Goal: Transaction & Acquisition: Purchase product/service

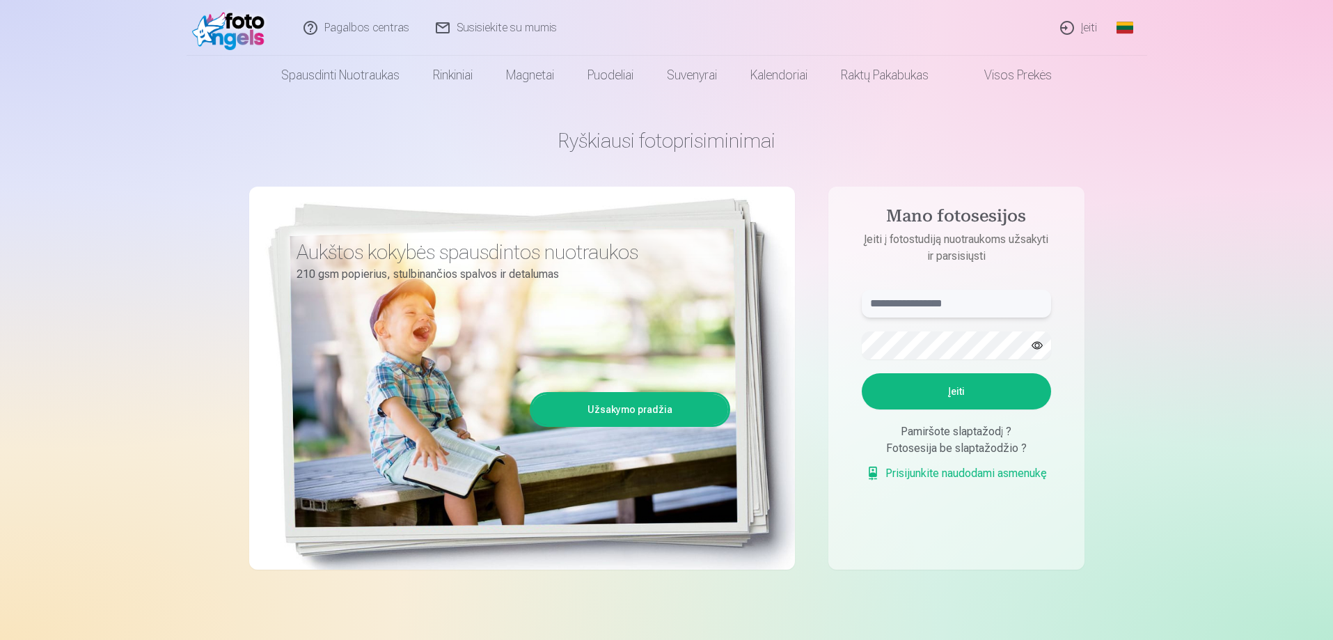
type input "**********"
click at [949, 394] on button "Įeiti" at bounding box center [956, 391] width 189 height 36
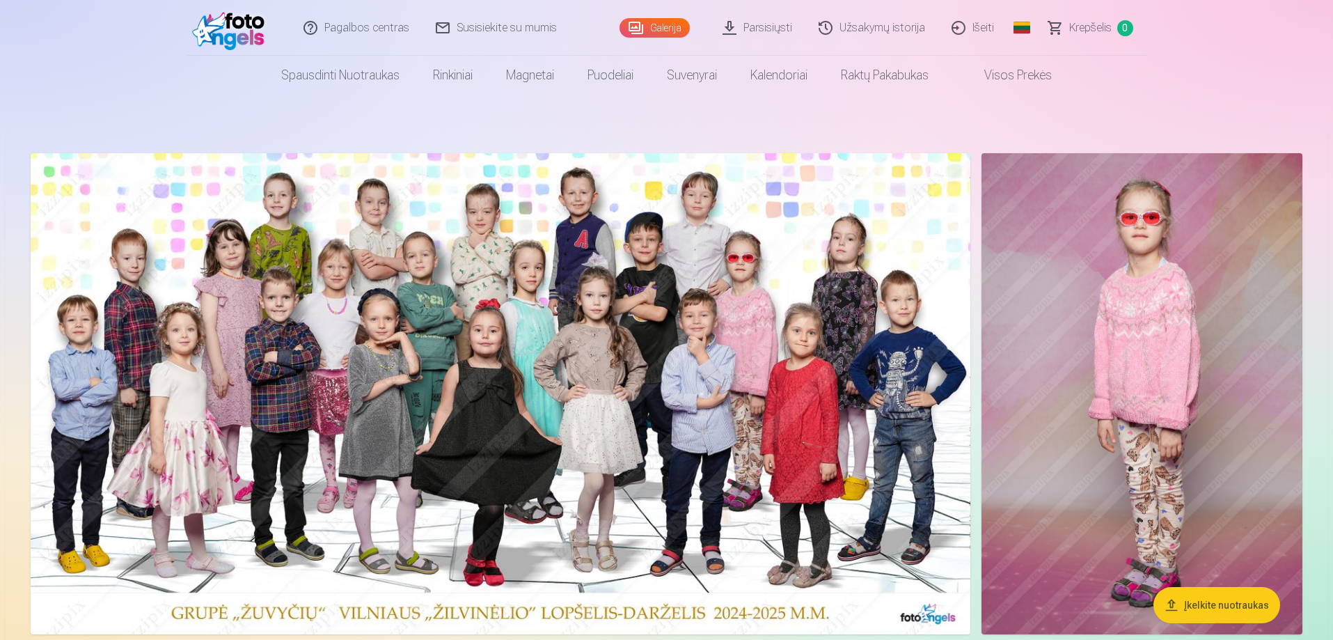
click at [663, 30] on link "Galerija" at bounding box center [655, 27] width 70 height 19
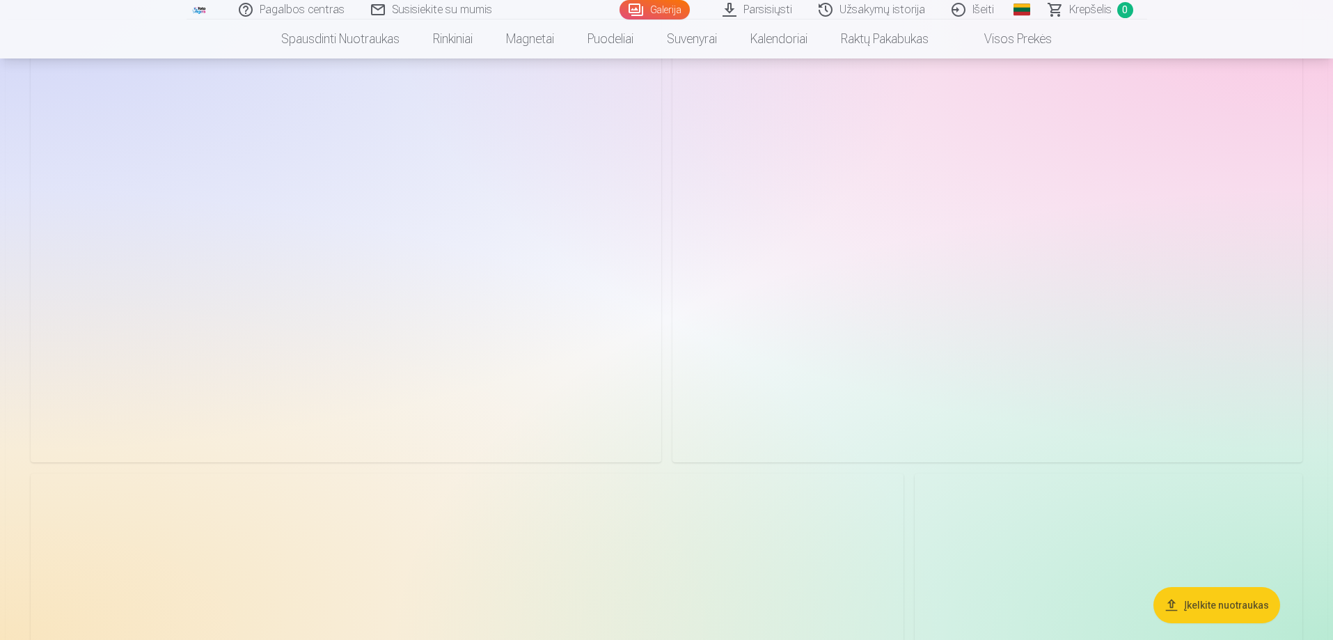
scroll to position [16639, 0]
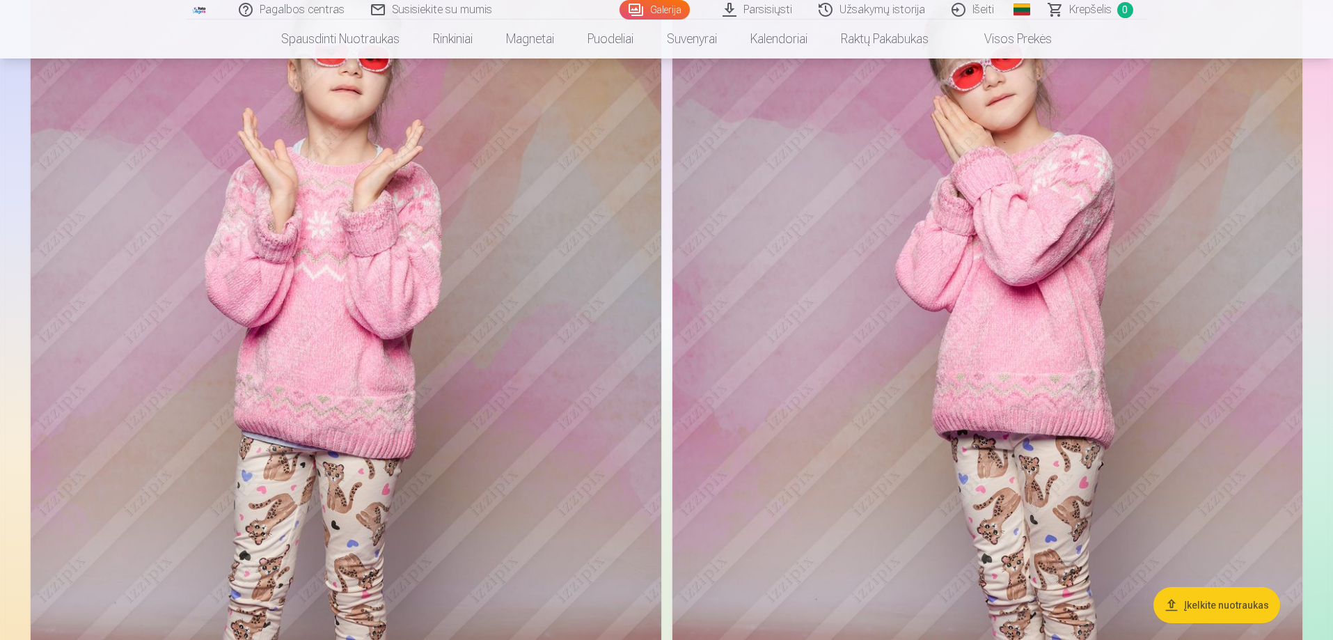
drag, startPoint x: 1330, startPoint y: 457, endPoint x: 1336, endPoint y: 428, distance: 29.2
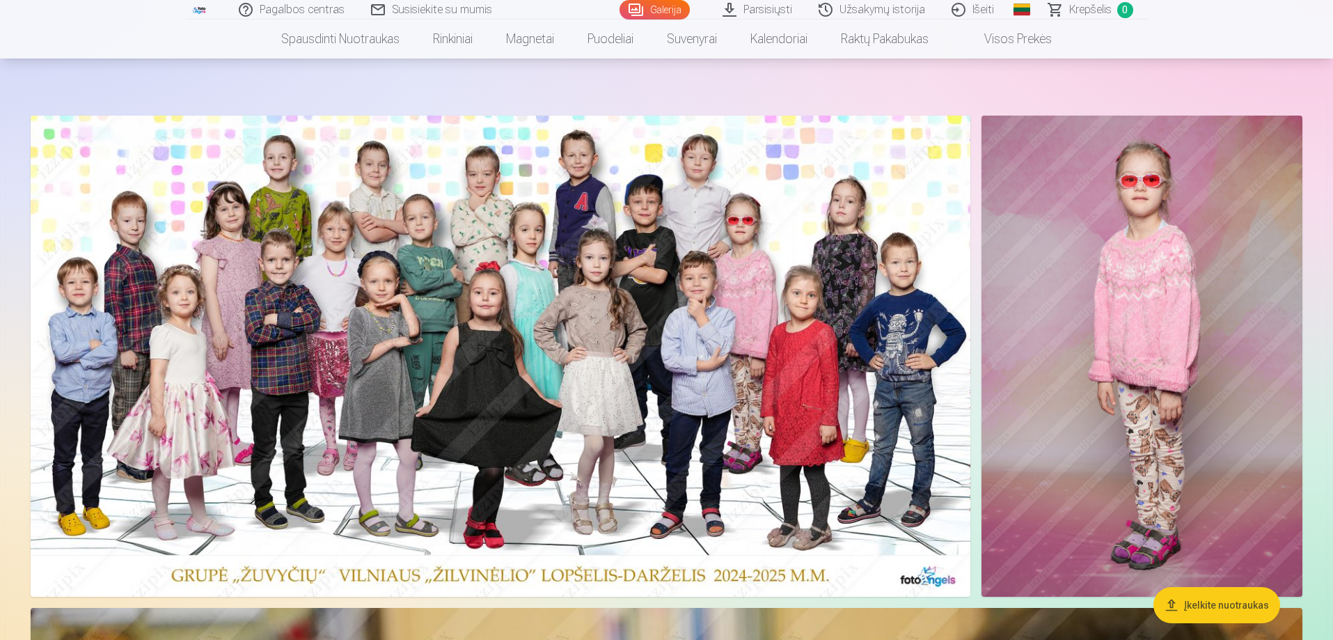
scroll to position [0, 0]
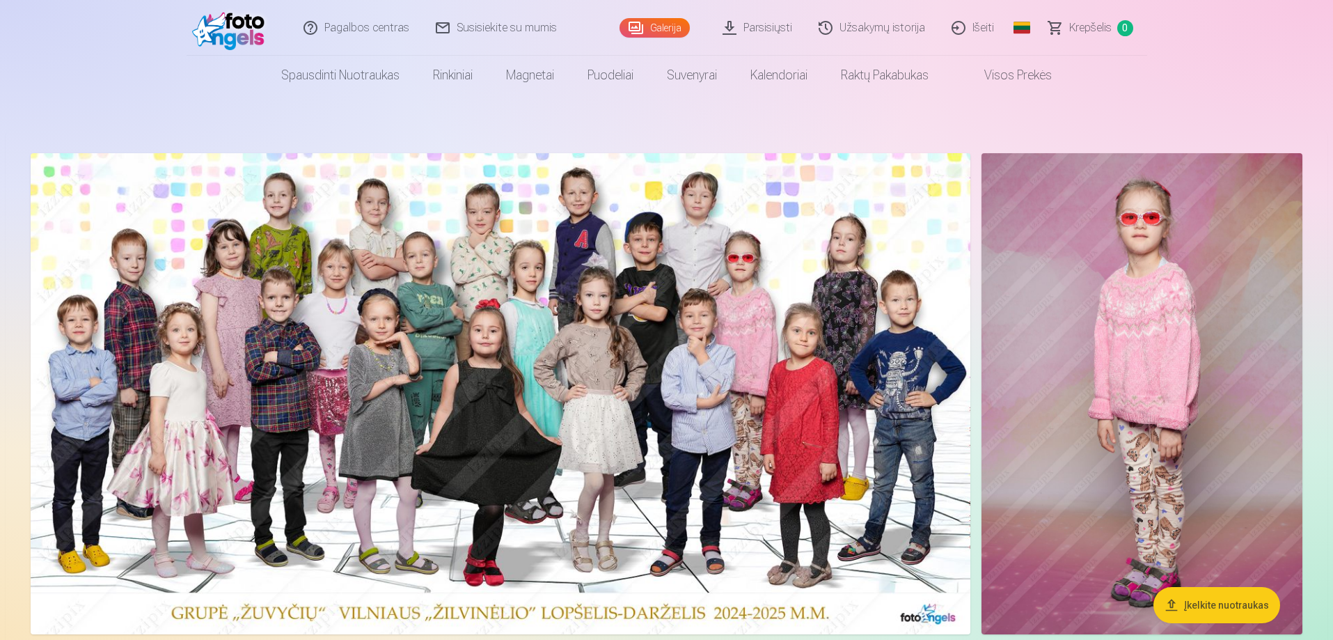
click at [984, 22] on link "Išeiti" at bounding box center [973, 28] width 69 height 56
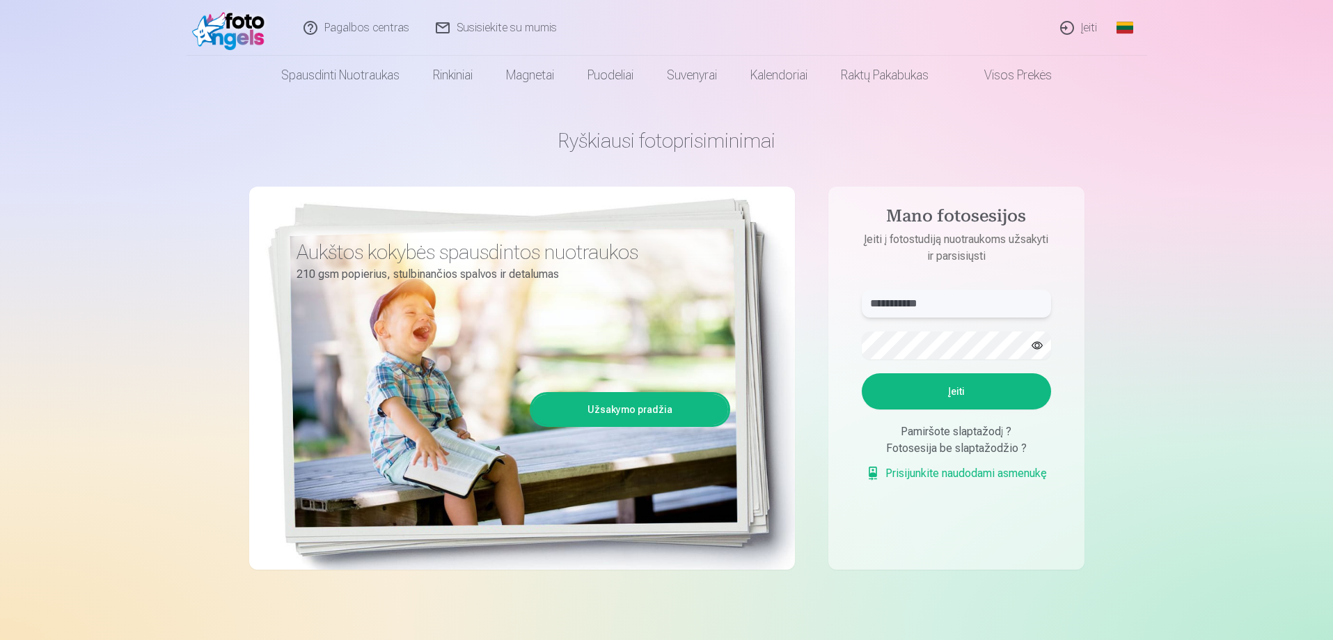
click at [987, 307] on input "**********" at bounding box center [956, 304] width 189 height 28
type input "**********"
click at [991, 398] on button "Įeiti" at bounding box center [956, 391] width 189 height 36
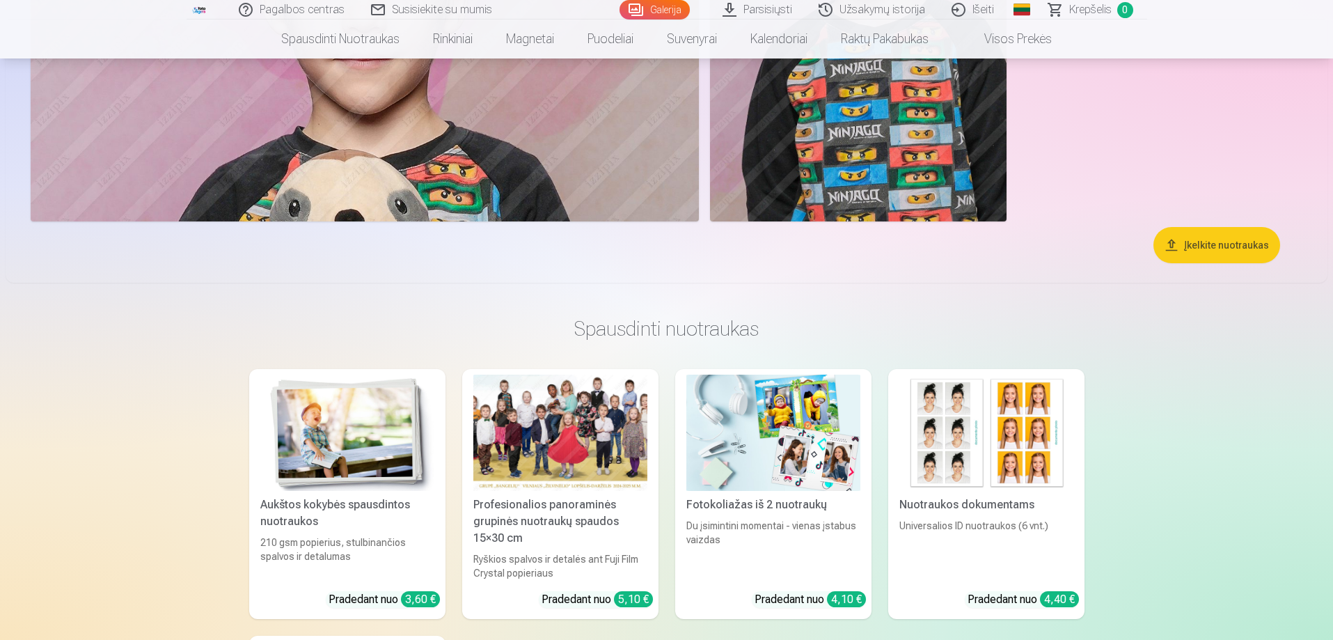
scroll to position [15246, 0]
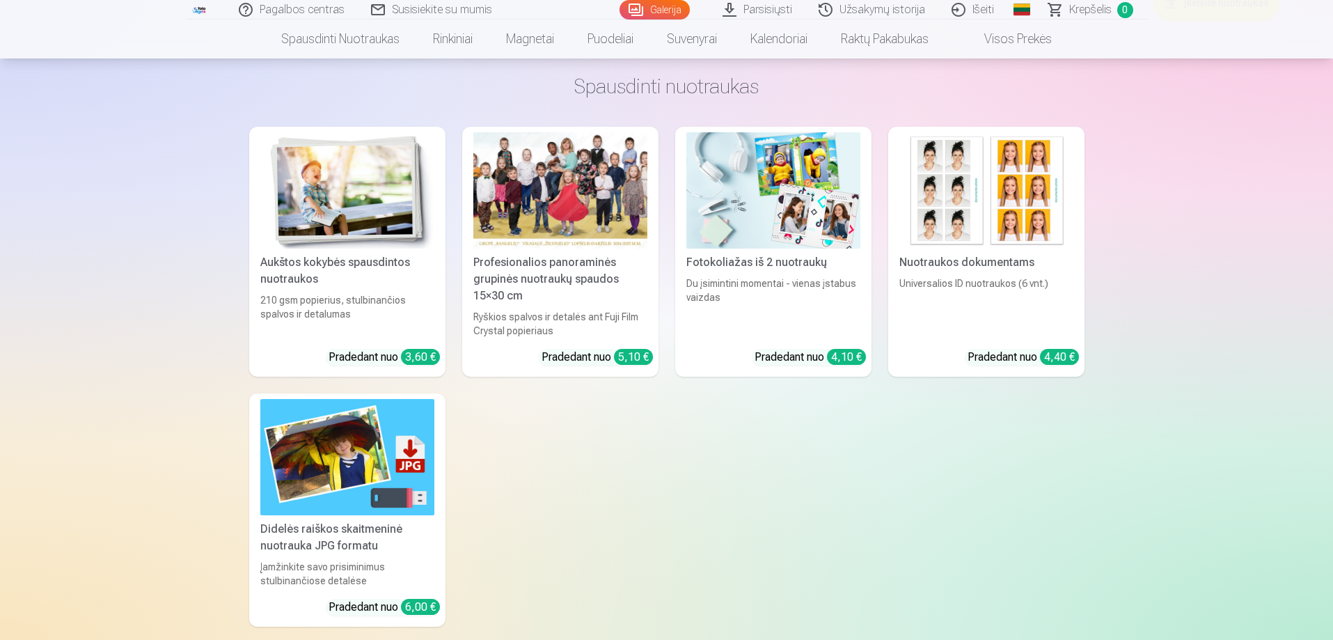
click at [576, 205] on div at bounding box center [560, 190] width 174 height 116
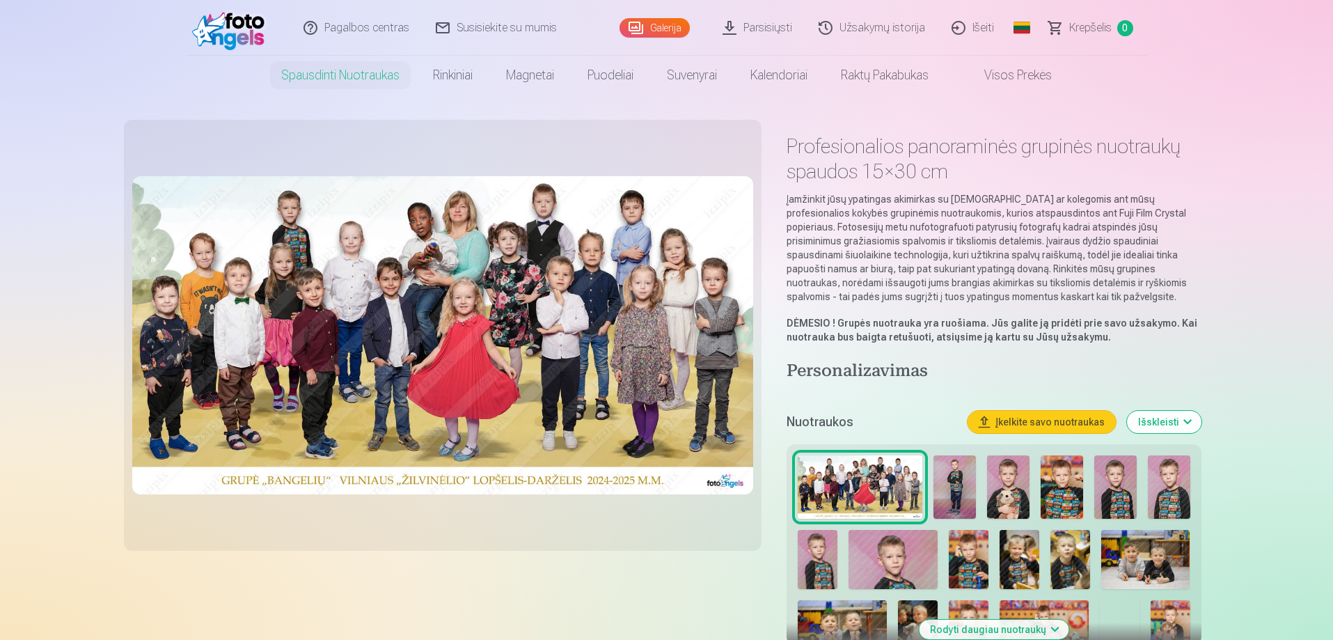
click at [283, 278] on img at bounding box center [443, 335] width 622 height 318
click at [1060, 491] on img at bounding box center [1062, 486] width 42 height 63
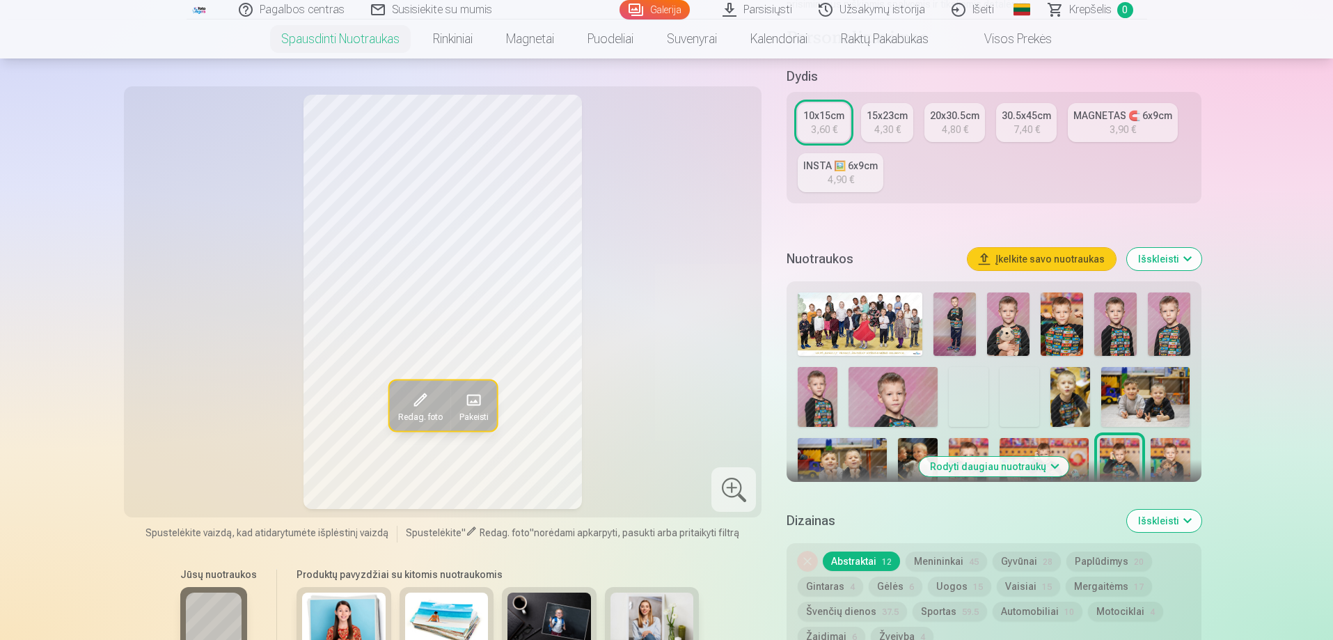
scroll to position [557, 0]
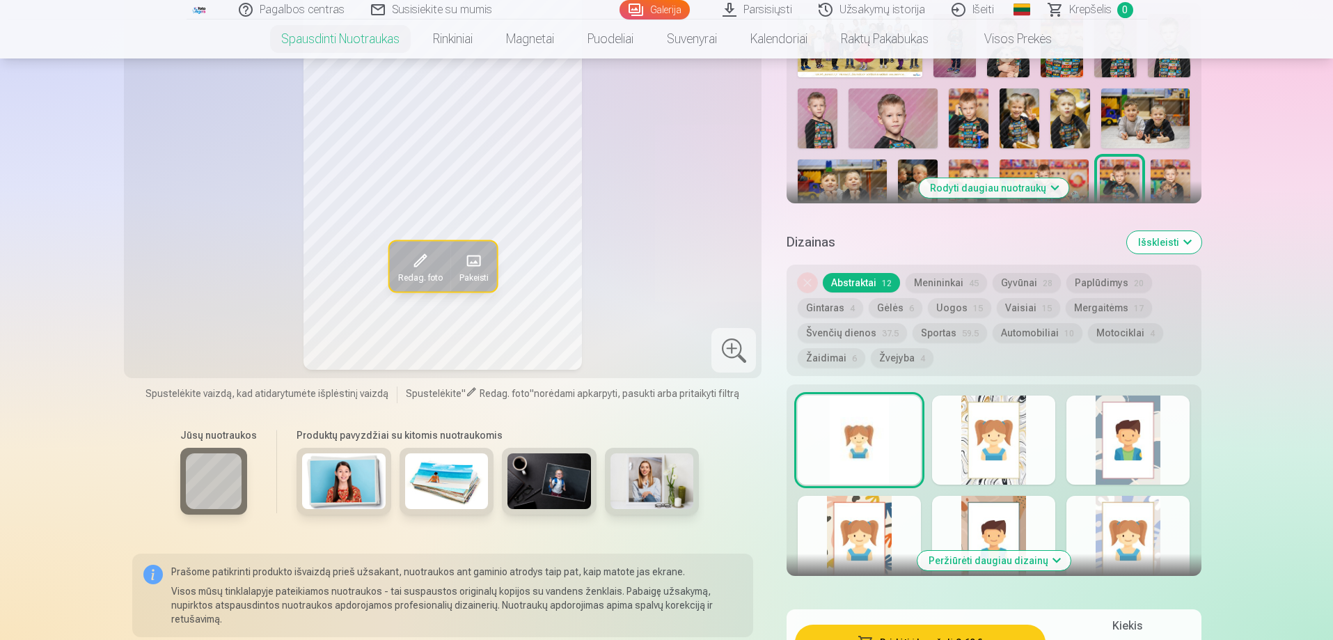
click at [560, 485] on img at bounding box center [550, 481] width 84 height 56
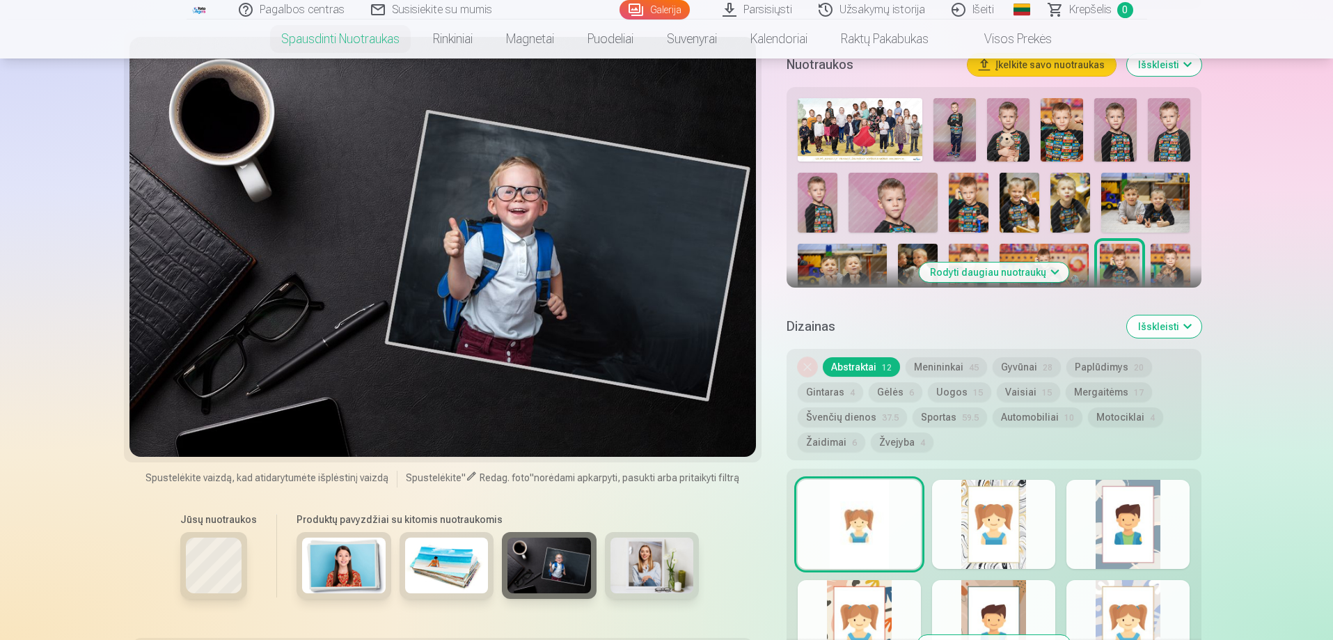
scroll to position [348, 0]
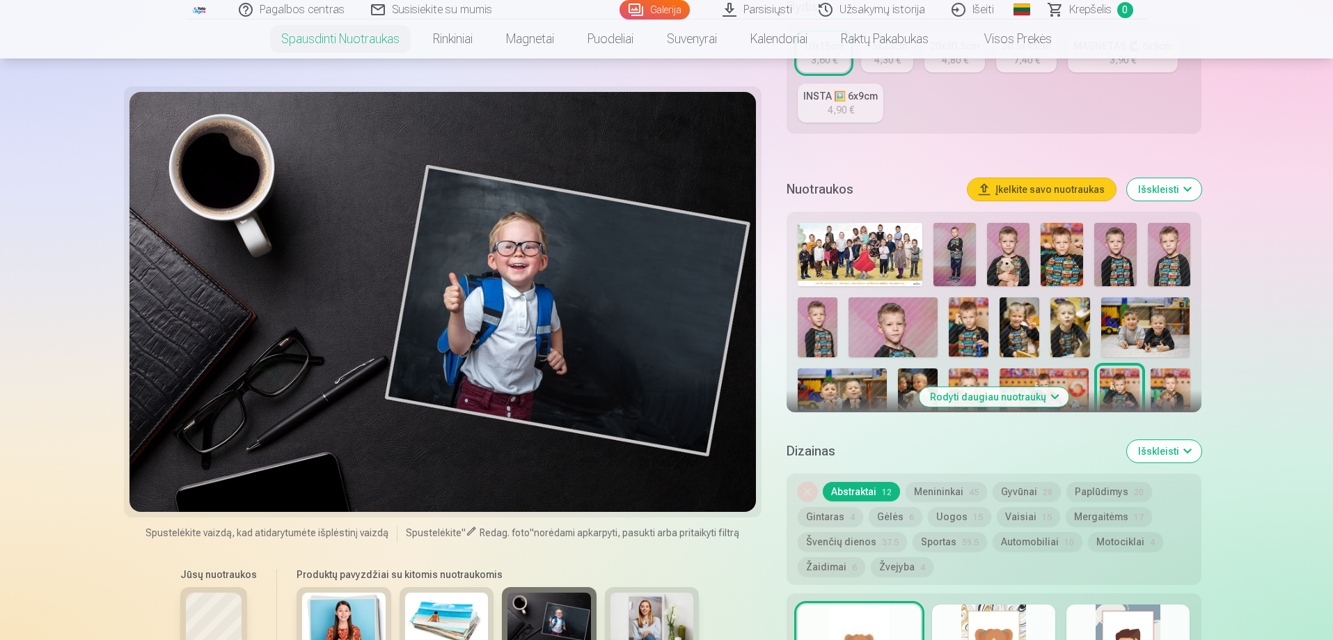
click at [936, 327] on div at bounding box center [993, 504] width 403 height 575
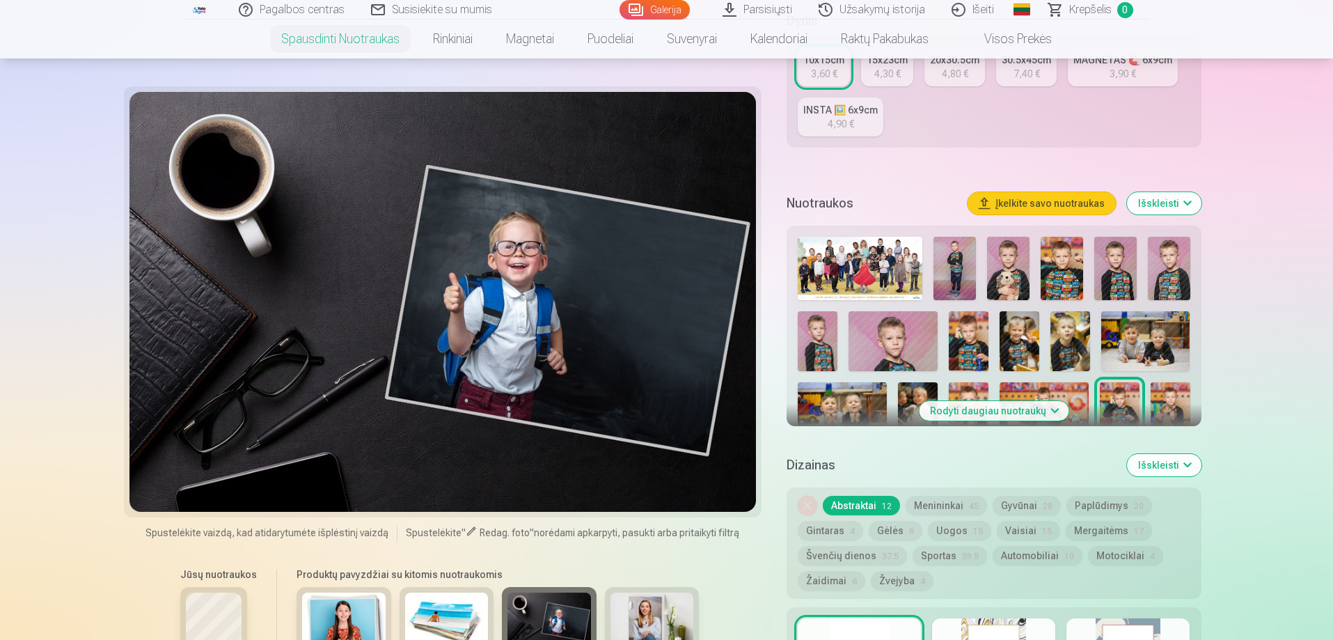
scroll to position [278, 0]
